Goal: Transaction & Acquisition: Purchase product/service

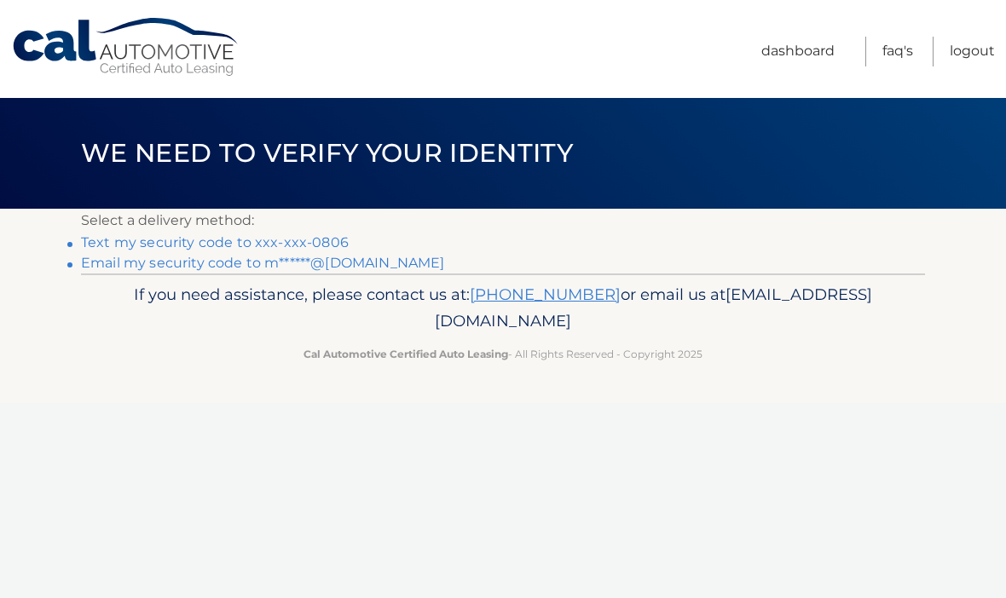
click at [716, 209] on p "Select a delivery method:" at bounding box center [503, 221] width 844 height 24
click at [360, 271] on link "Email my security code to m******@[DOMAIN_NAME]" at bounding box center [263, 263] width 364 height 16
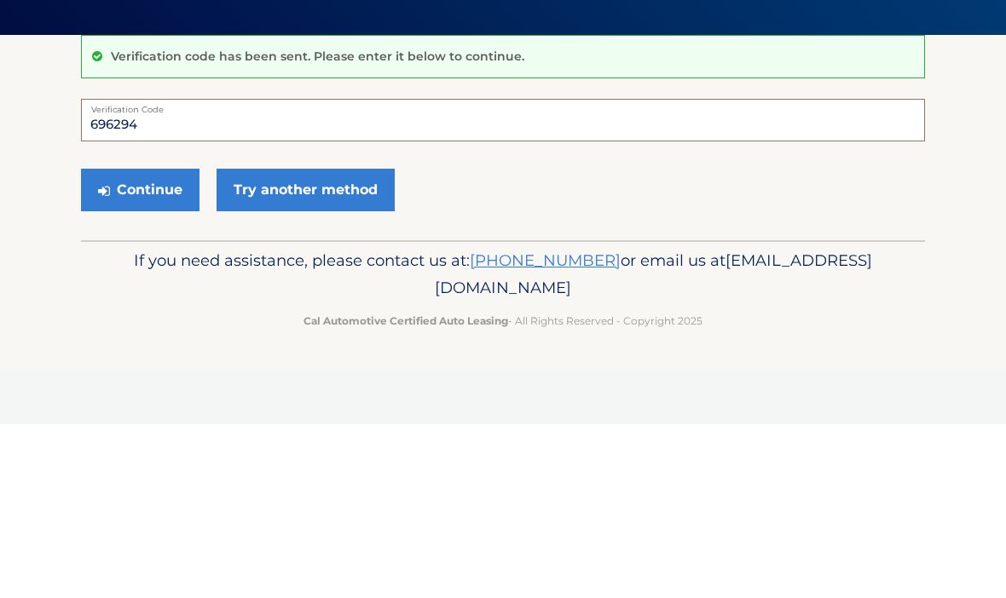
type input "696294"
click at [132, 343] on button "Continue" at bounding box center [140, 364] width 118 height 43
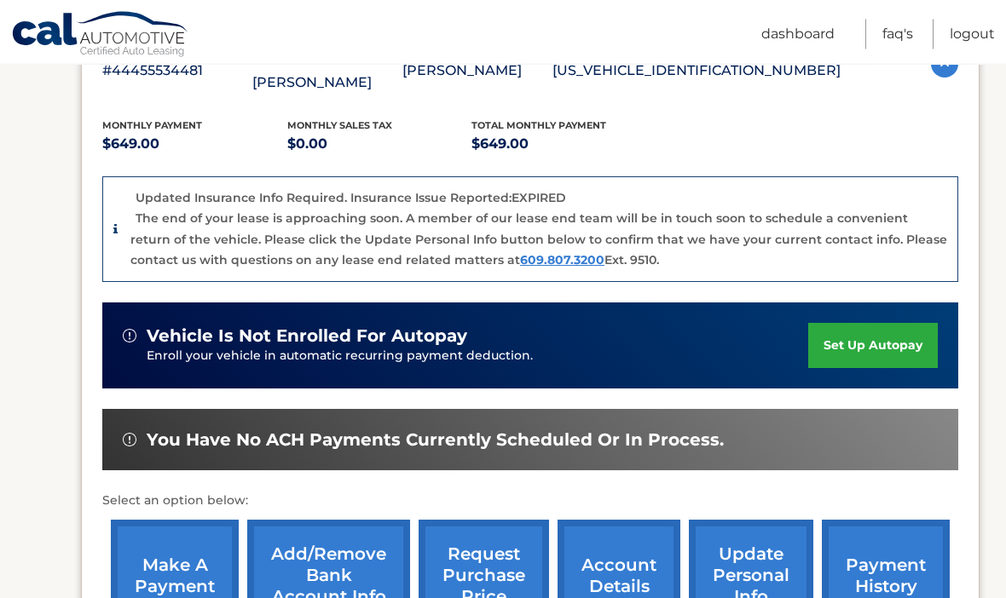
scroll to position [342, 0]
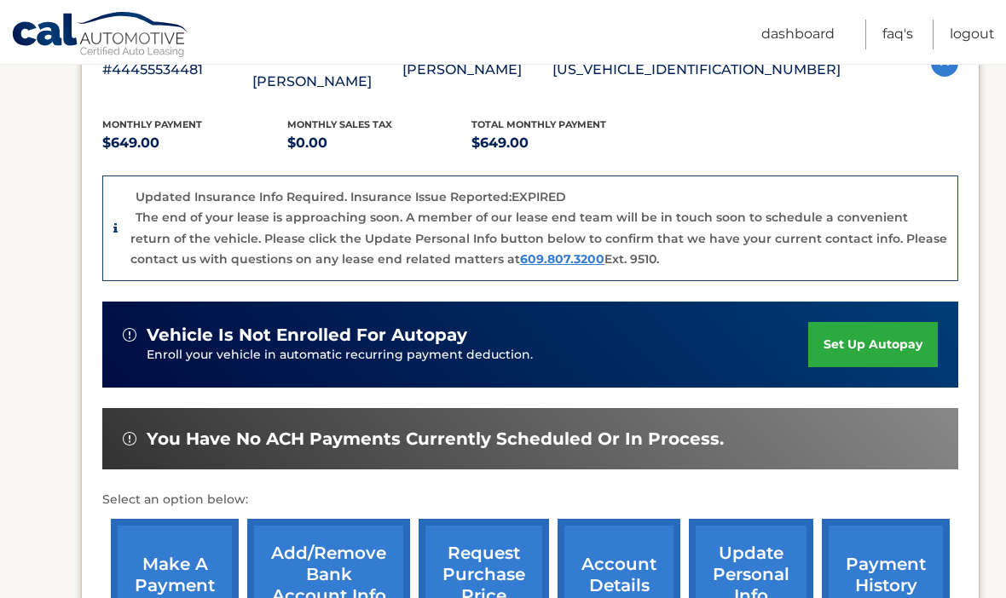
click at [164, 550] on link "make a payment" at bounding box center [175, 575] width 128 height 112
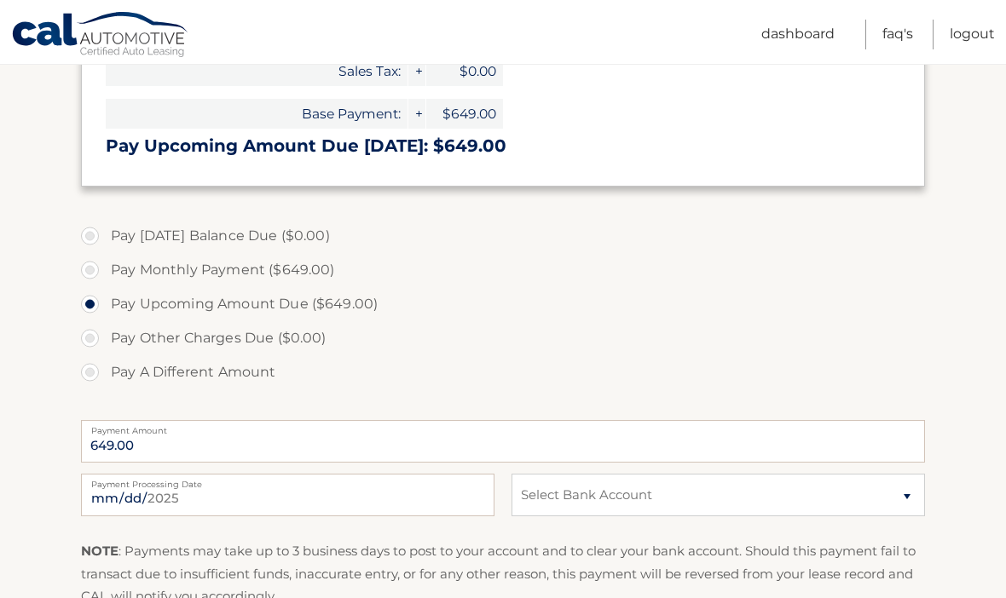
scroll to position [383, 0]
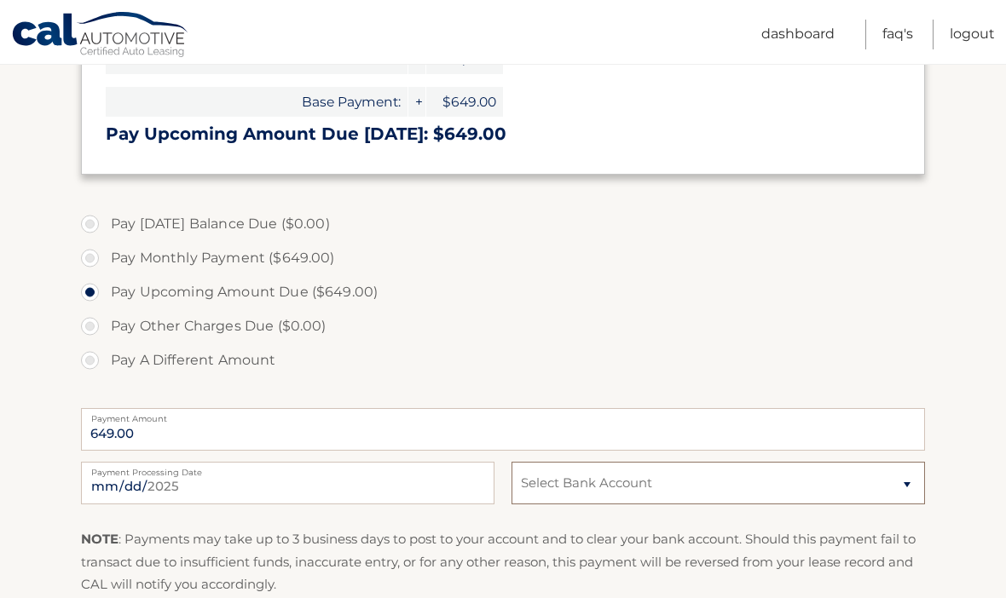
click at [904, 486] on select "Select Bank Account Checking CAPITAL ONE, N.A. *****0975 Checking TD BANK, NA *…" at bounding box center [717, 483] width 413 height 43
select select "NDgzYzYzNzktNTFhMC00MGFlLTg2OTItZThkYjVkYzNhOWE1"
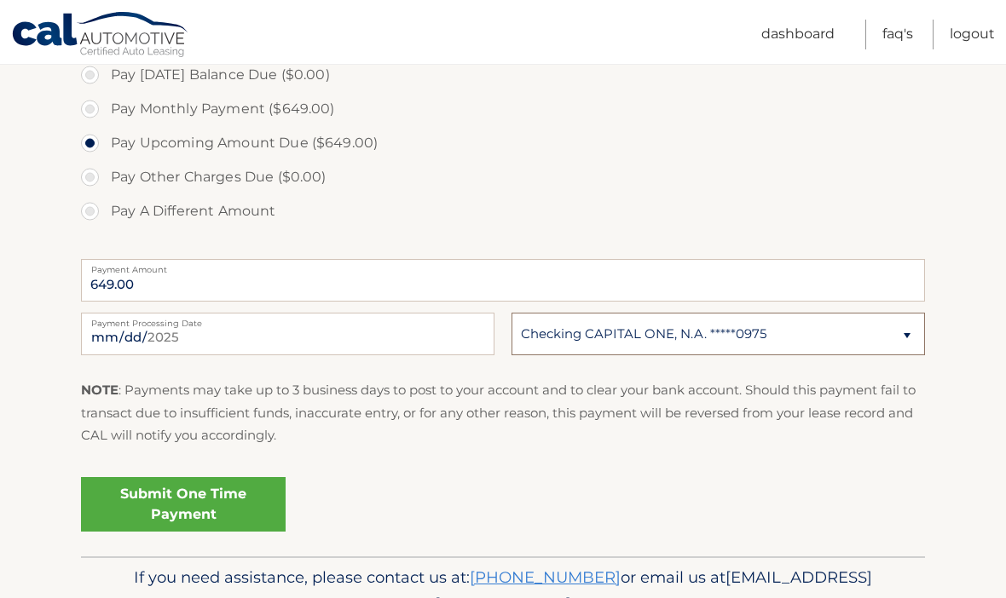
scroll to position [556, 0]
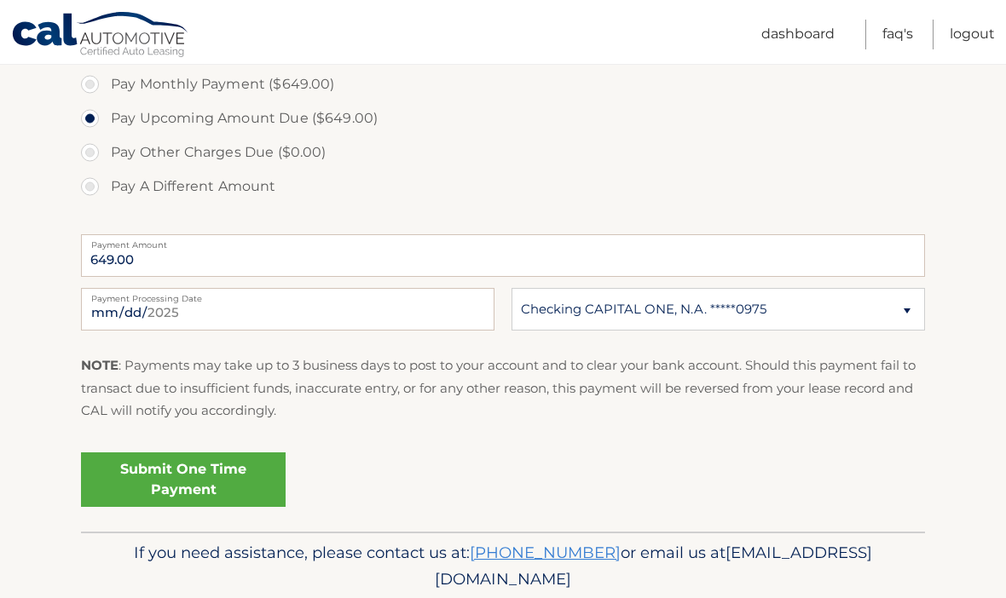
click at [182, 486] on link "Submit One Time Payment" at bounding box center [183, 479] width 205 height 55
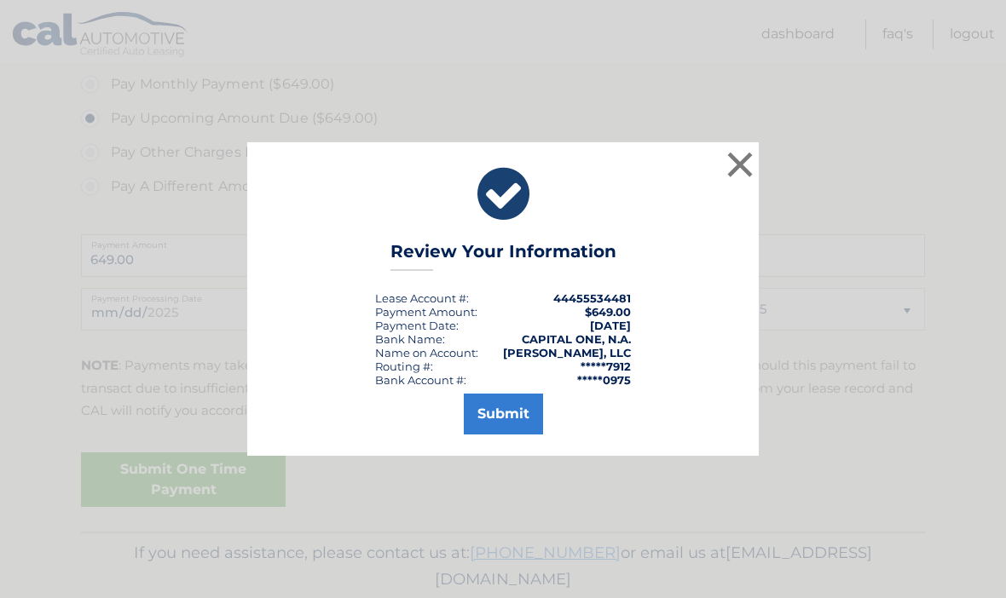
click at [493, 435] on button "Submit" at bounding box center [503, 414] width 79 height 41
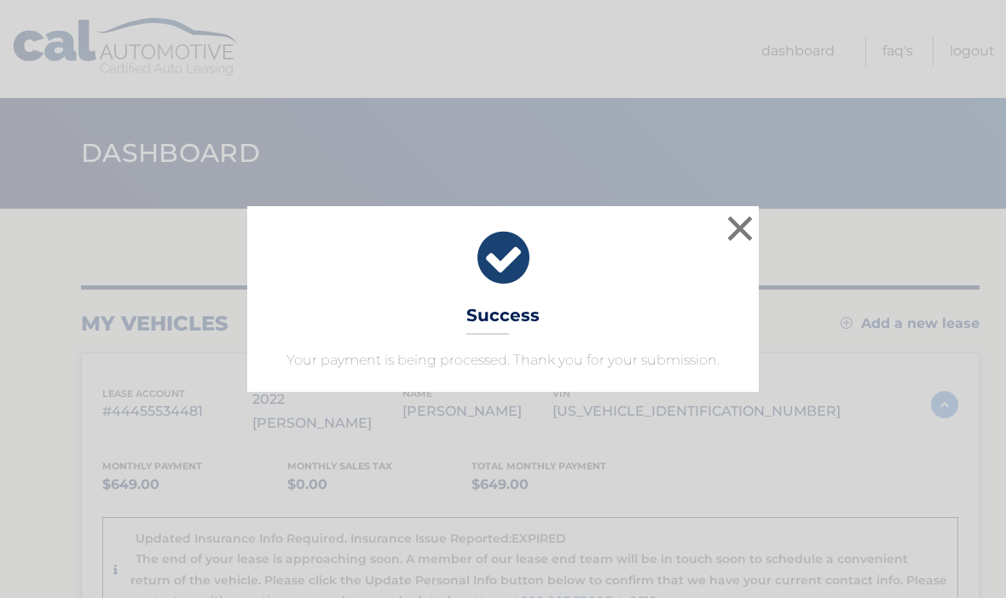
click at [739, 225] on button "×" at bounding box center [740, 228] width 34 height 34
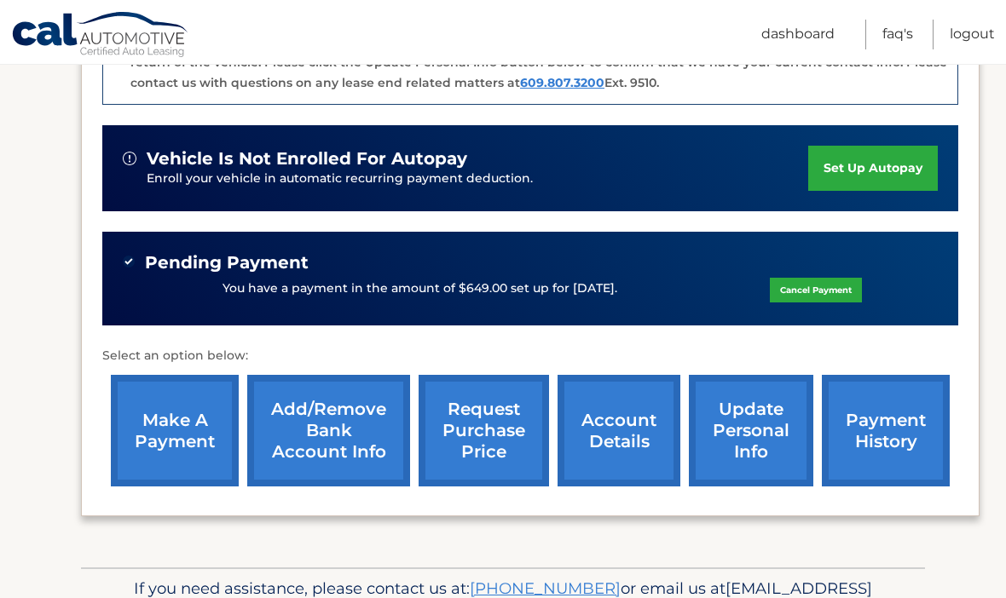
scroll to position [527, 0]
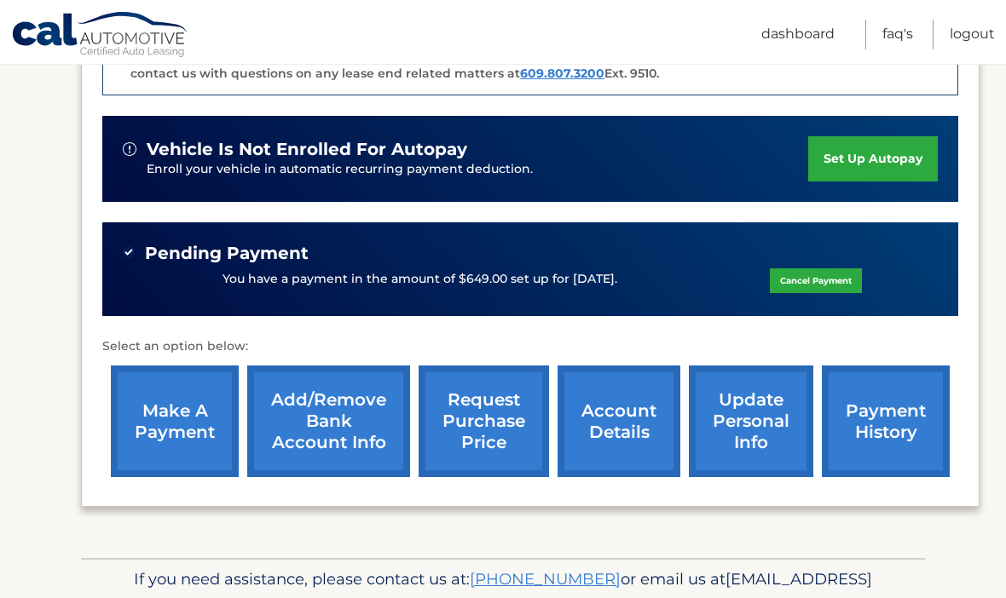
click at [487, 394] on link "request purchase price" at bounding box center [483, 422] width 130 height 112
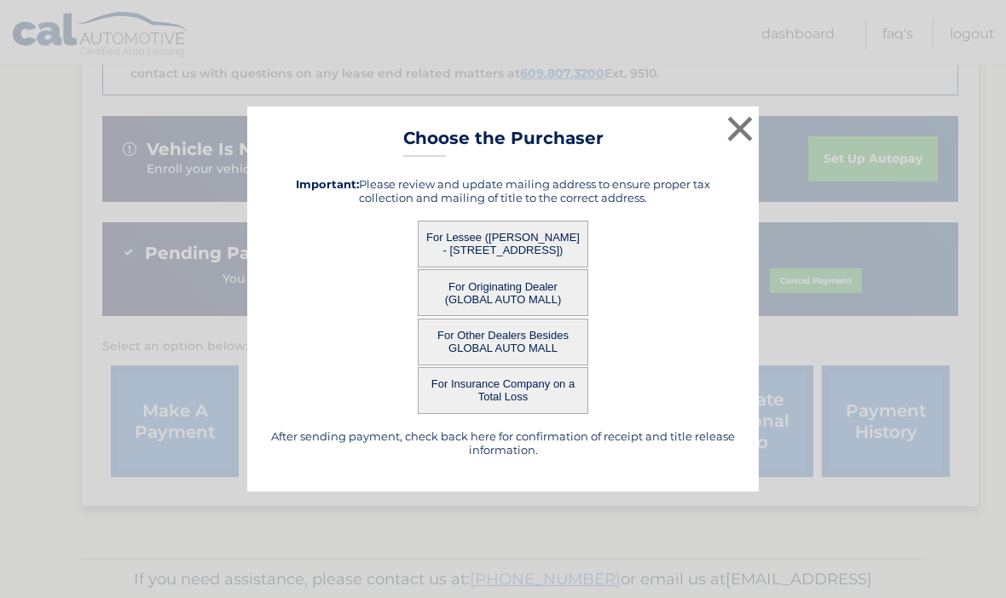
click at [515, 267] on button "For Lessee (CHARLES WOLF - 87 WATERFRONT DRIVE, , BRICK, NJ 08724)" at bounding box center [503, 244] width 170 height 47
click at [535, 268] on button "For Lessee (CHARLES WOLF - 87 WATERFRONT DRIVE, , BRICK, NJ 08724)" at bounding box center [503, 244] width 170 height 47
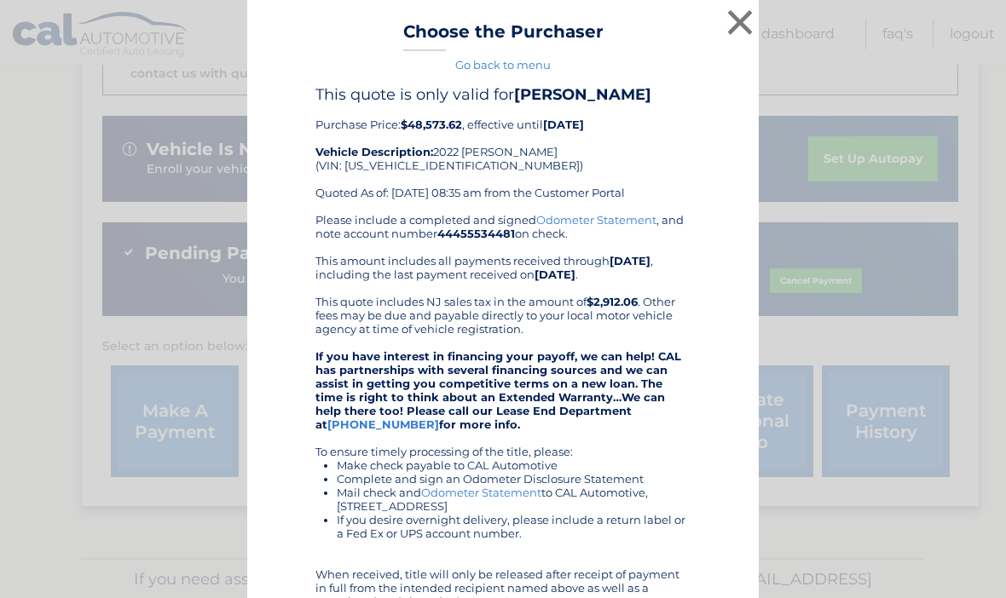
click at [739, 18] on button "×" at bounding box center [740, 22] width 34 height 34
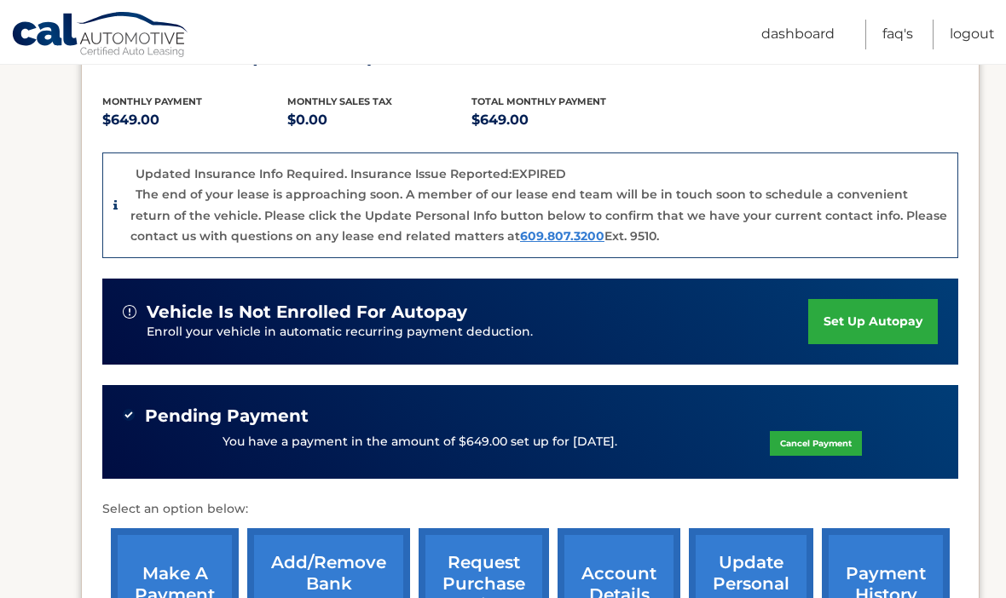
scroll to position [363, 0]
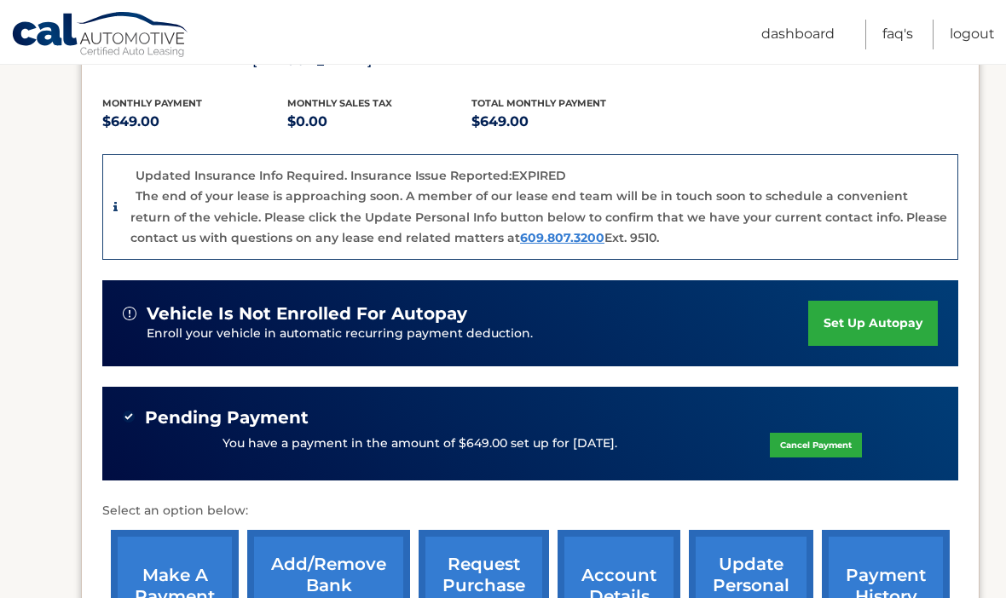
click at [983, 25] on link "Logout" at bounding box center [971, 35] width 45 height 30
